Goal: Use online tool/utility: Utilize a website feature to perform a specific function

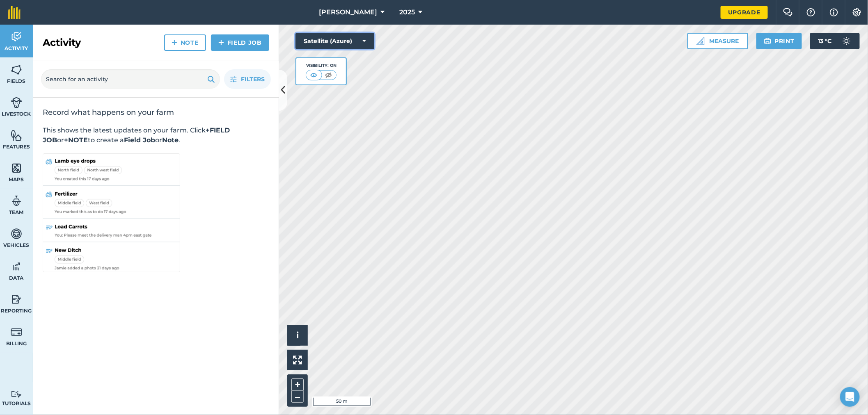
click at [367, 40] on button "Satellite (Azure)" at bounding box center [335, 41] width 79 height 16
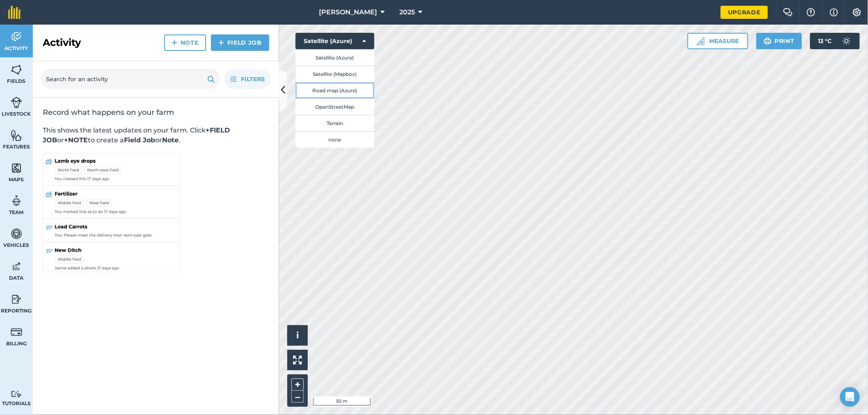
click at [330, 90] on button "Road map (Azure)" at bounding box center [335, 90] width 79 height 16
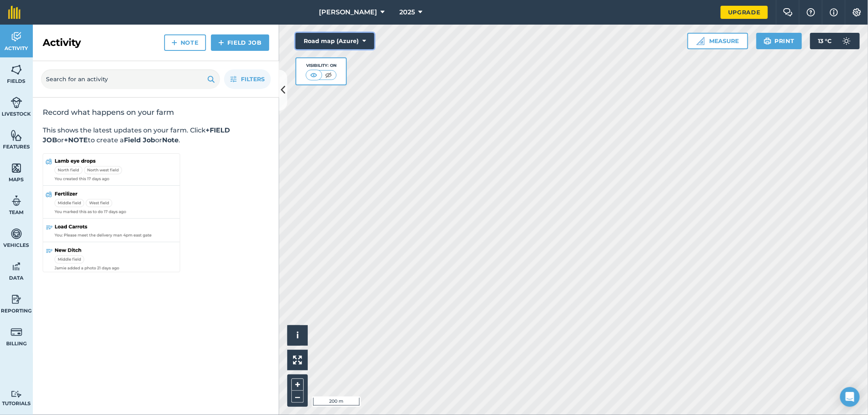
click at [365, 39] on icon at bounding box center [365, 41] width 4 height 8
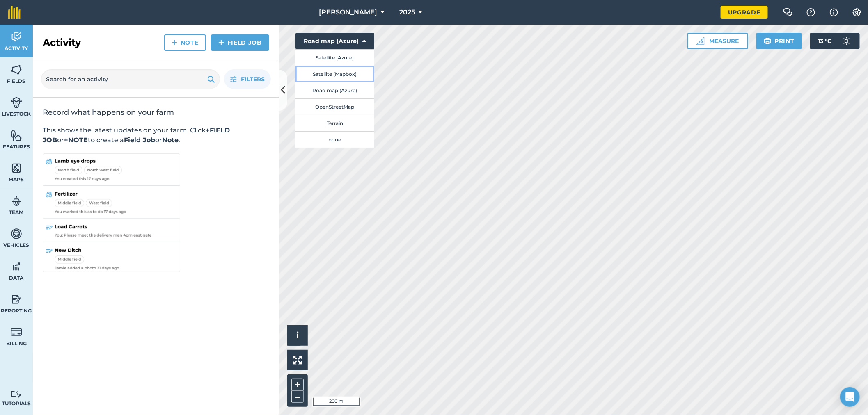
click at [328, 73] on button "Satellite (Mapbox)" at bounding box center [335, 74] width 79 height 16
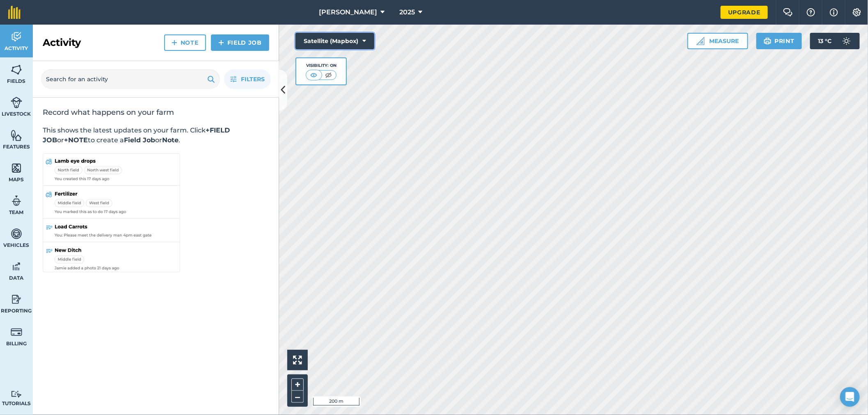
click at [363, 42] on icon at bounding box center [365, 41] width 4 height 8
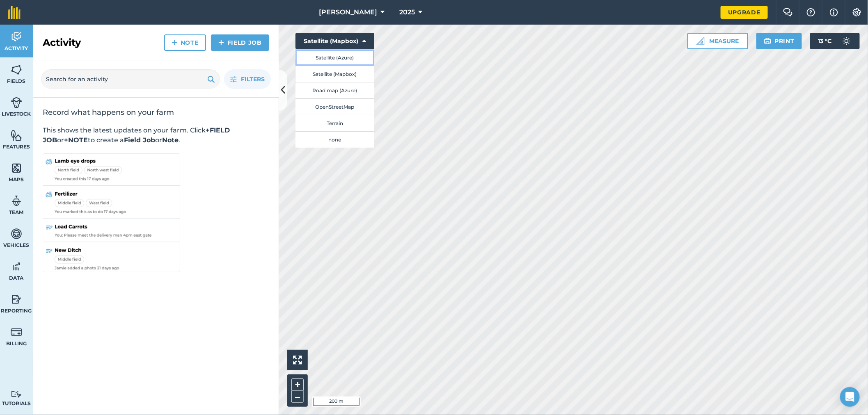
click at [343, 56] on button "Satellite (Azure)" at bounding box center [335, 57] width 79 height 16
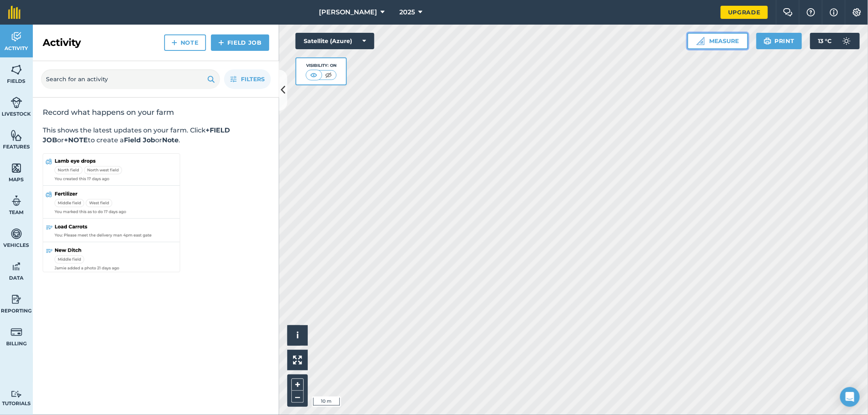
click at [735, 40] on button "Measure" at bounding box center [718, 41] width 61 height 16
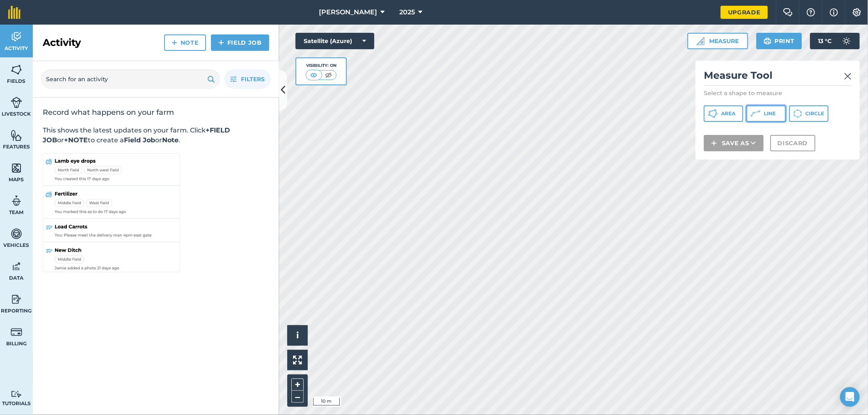
click at [776, 114] on button "Line" at bounding box center [766, 114] width 39 height 16
click at [766, 112] on span "Line" at bounding box center [770, 113] width 12 height 7
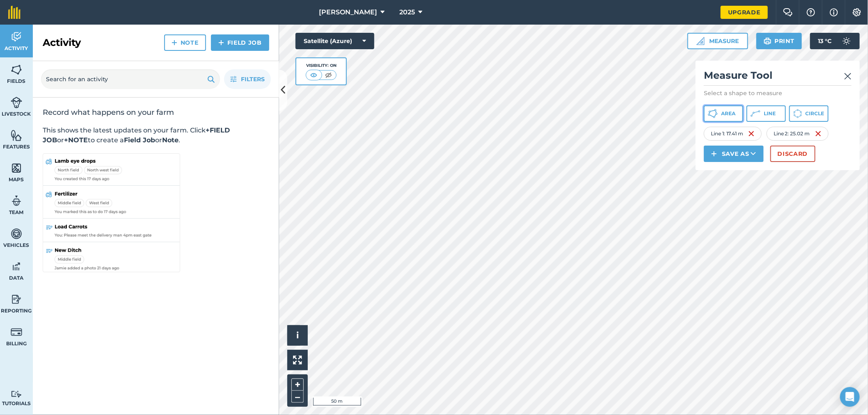
click at [723, 115] on span "Area" at bounding box center [728, 113] width 14 height 7
